Goal: Navigation & Orientation: Understand site structure

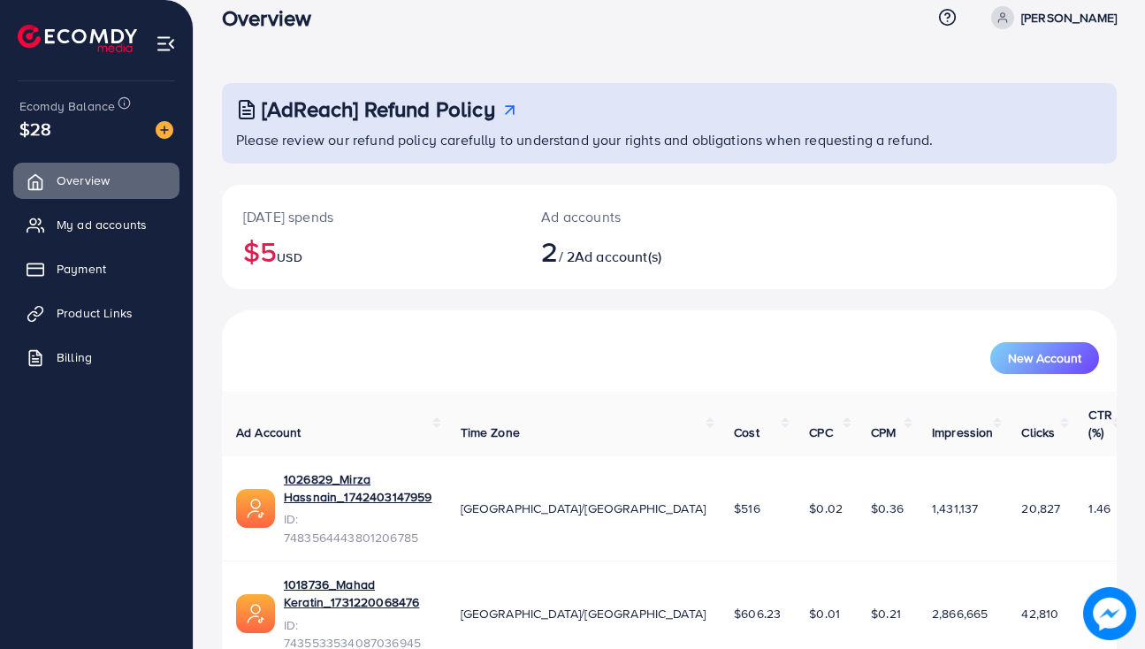
scroll to position [29, 0]
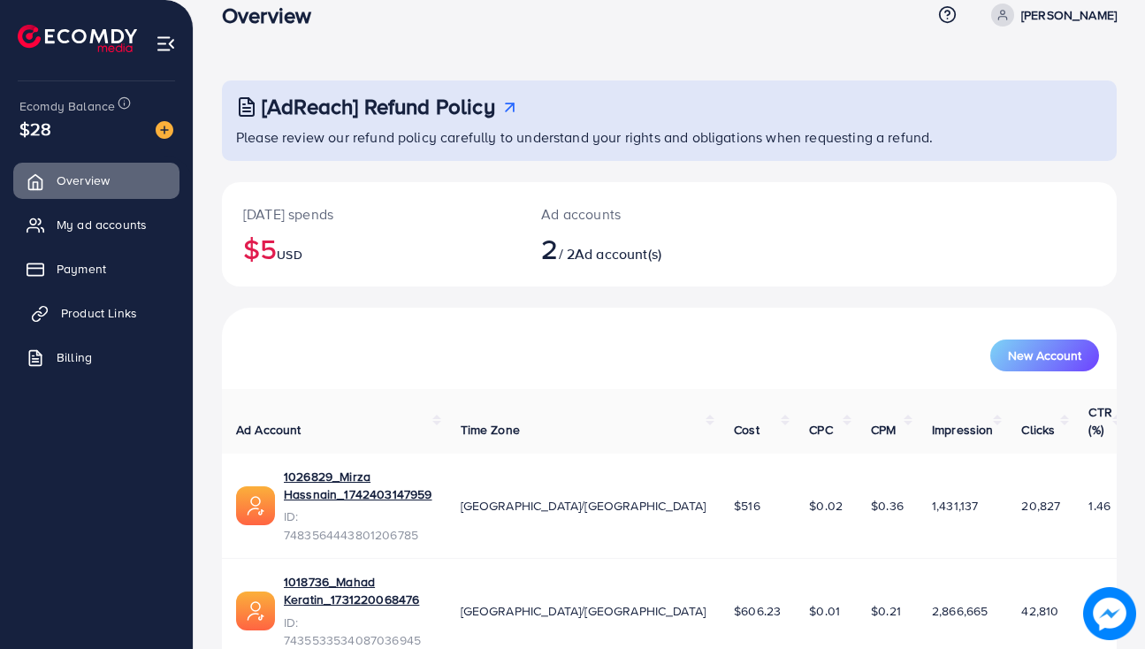
click at [91, 308] on span "Product Links" at bounding box center [99, 313] width 76 height 18
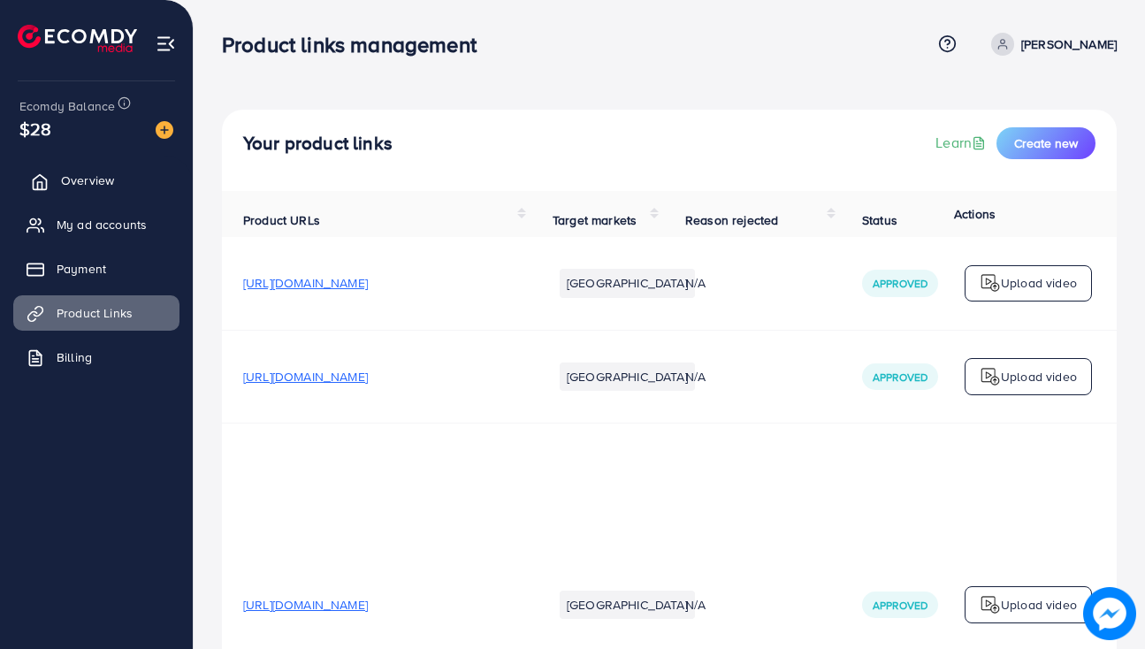
click at [99, 180] on span "Overview" at bounding box center [87, 181] width 53 height 18
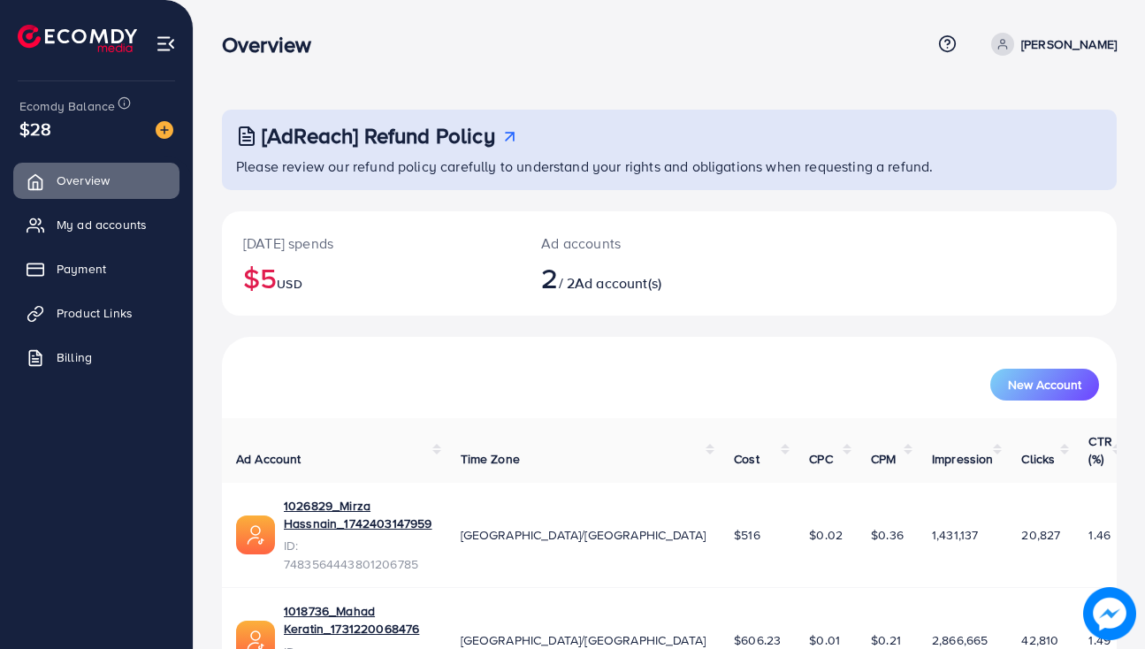
scroll to position [29, 0]
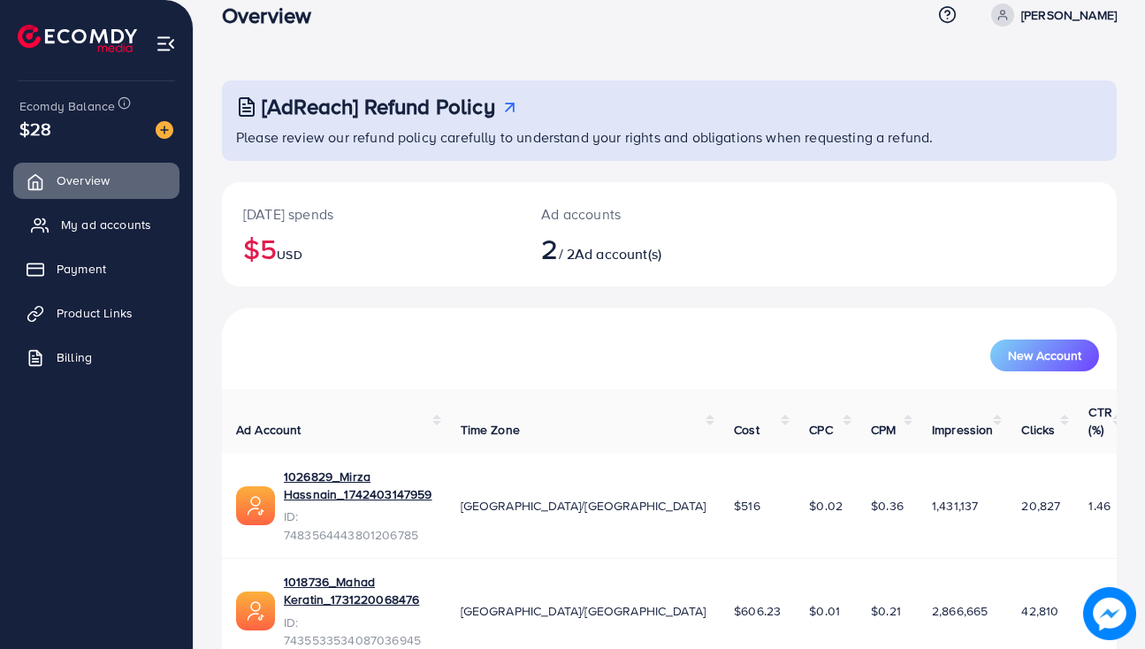
click at [149, 225] on link "My ad accounts" at bounding box center [96, 224] width 166 height 35
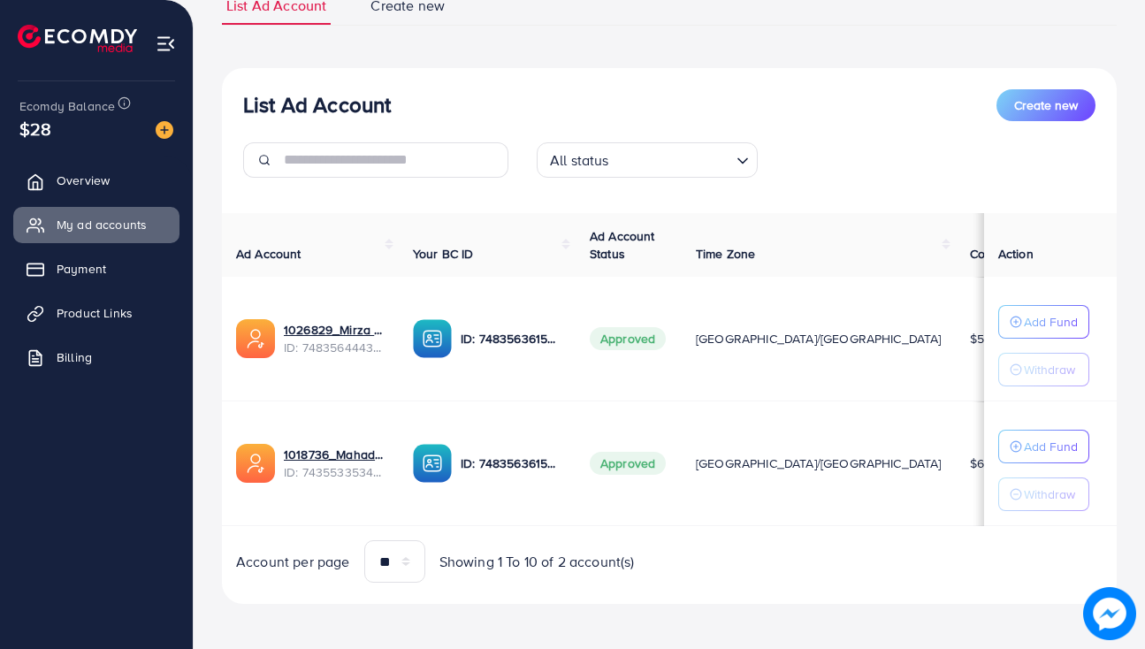
scroll to position [149, 0]
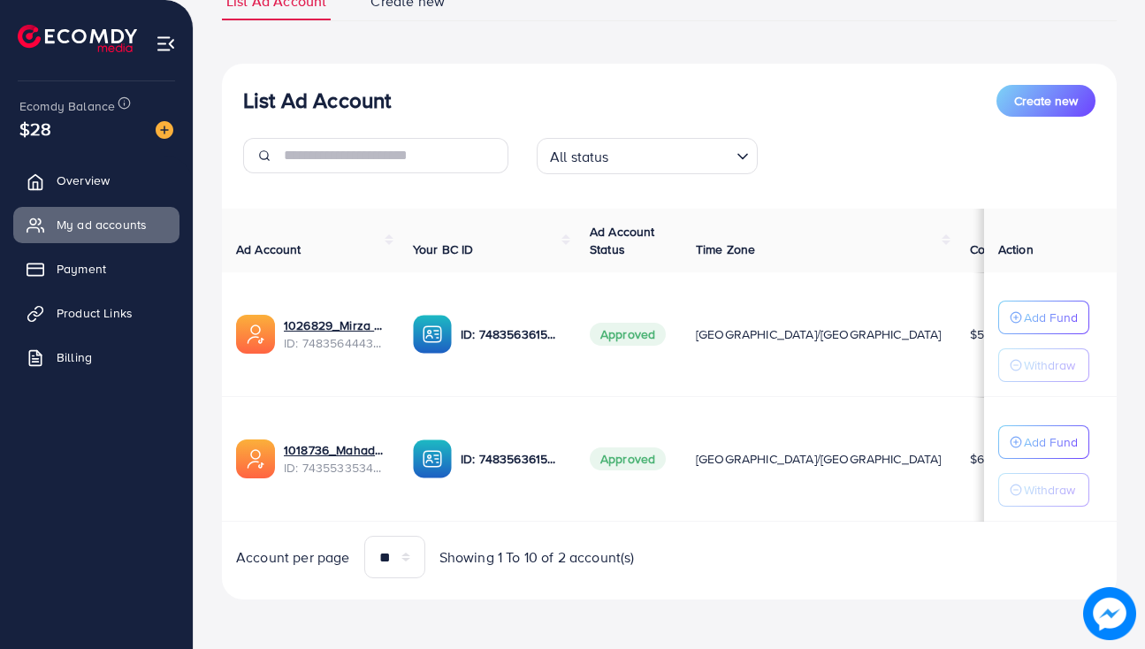
click at [595, 141] on div "All status" at bounding box center [637, 154] width 188 height 31
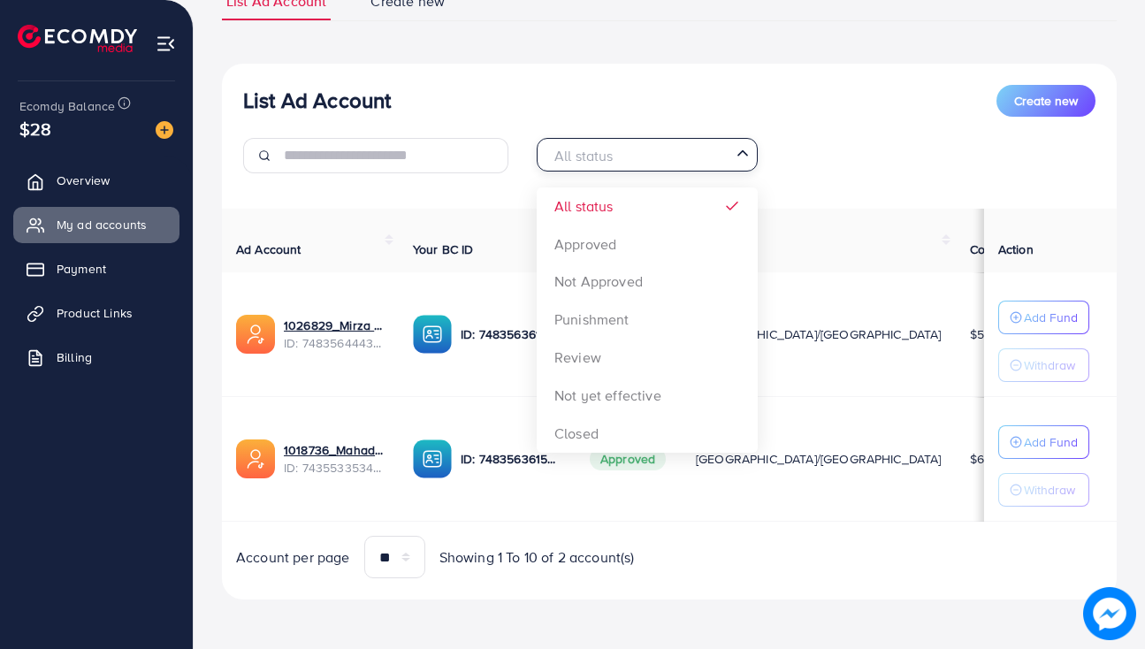
click at [577, 100] on div "List Ad Account Create new" at bounding box center [669, 101] width 852 height 32
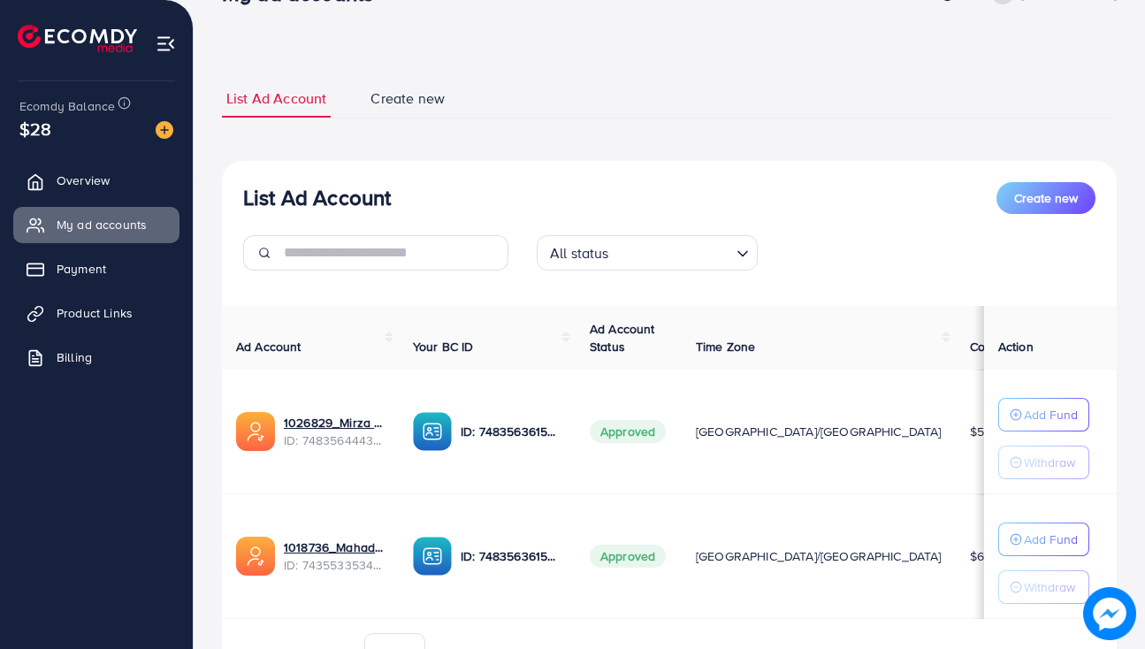
scroll to position [0, 0]
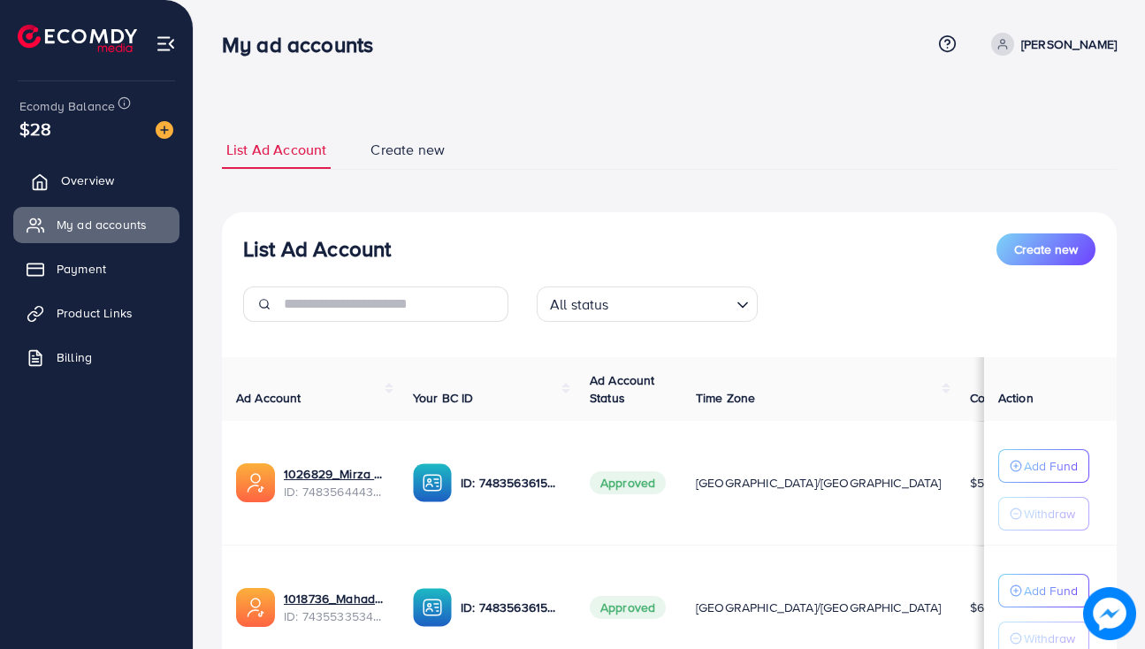
click at [40, 179] on icon at bounding box center [40, 182] width 18 height 18
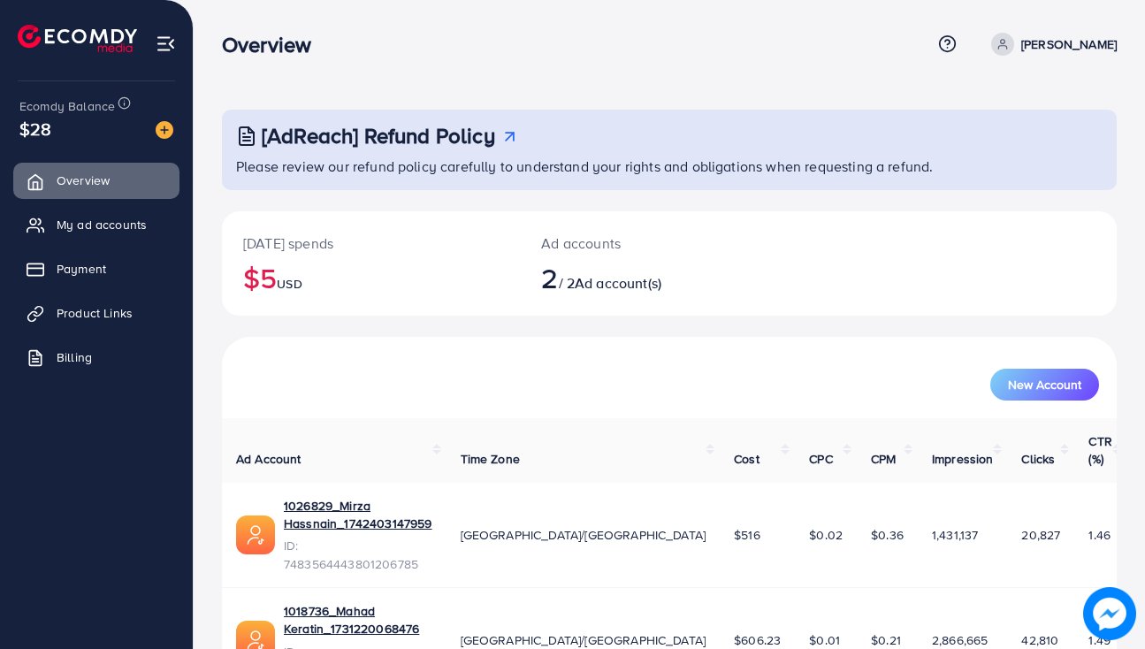
scroll to position [29, 0]
